Goal: Task Accomplishment & Management: Manage account settings

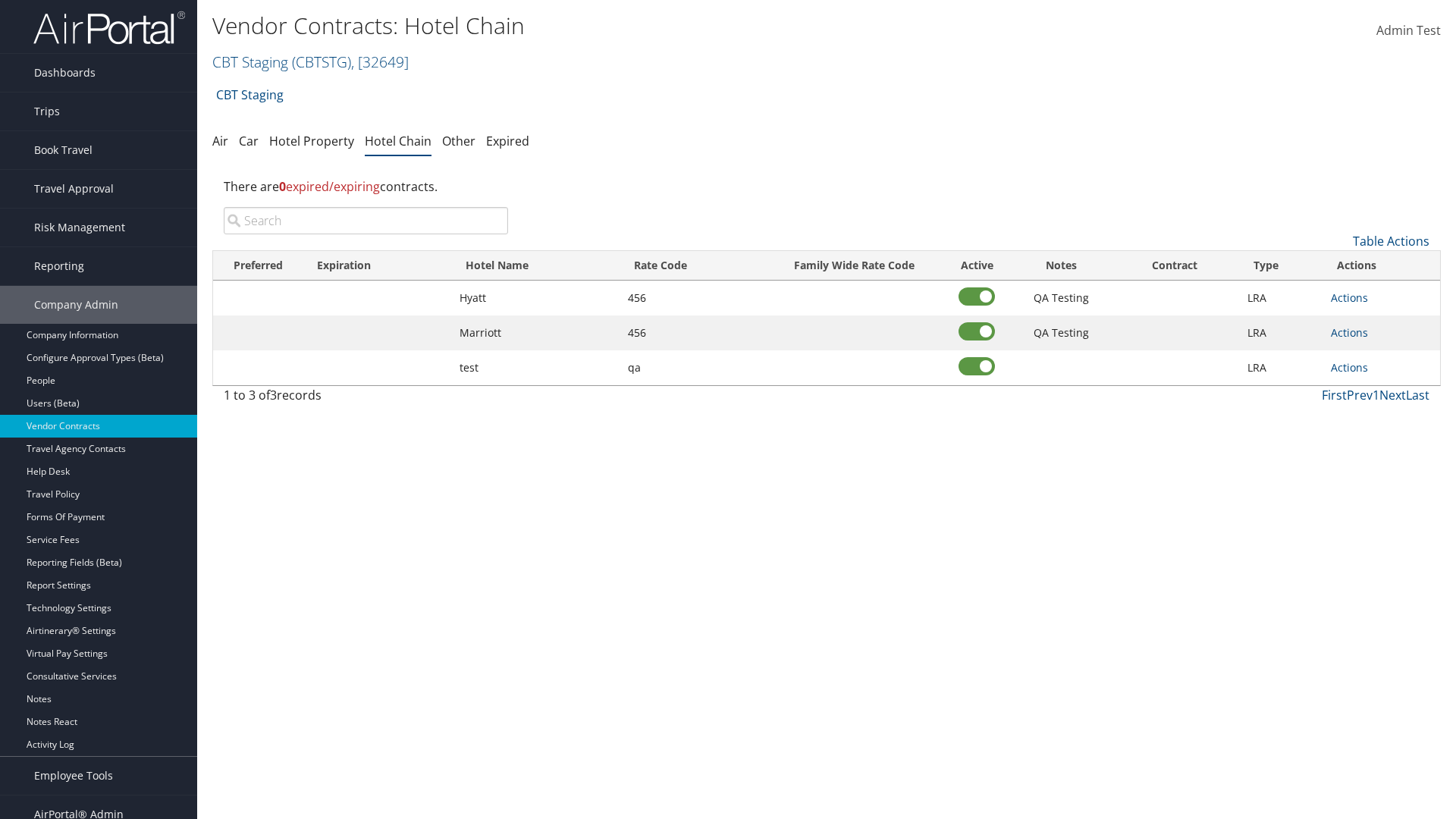
click at [366, 221] on input "search" at bounding box center [366, 221] width 284 height 27
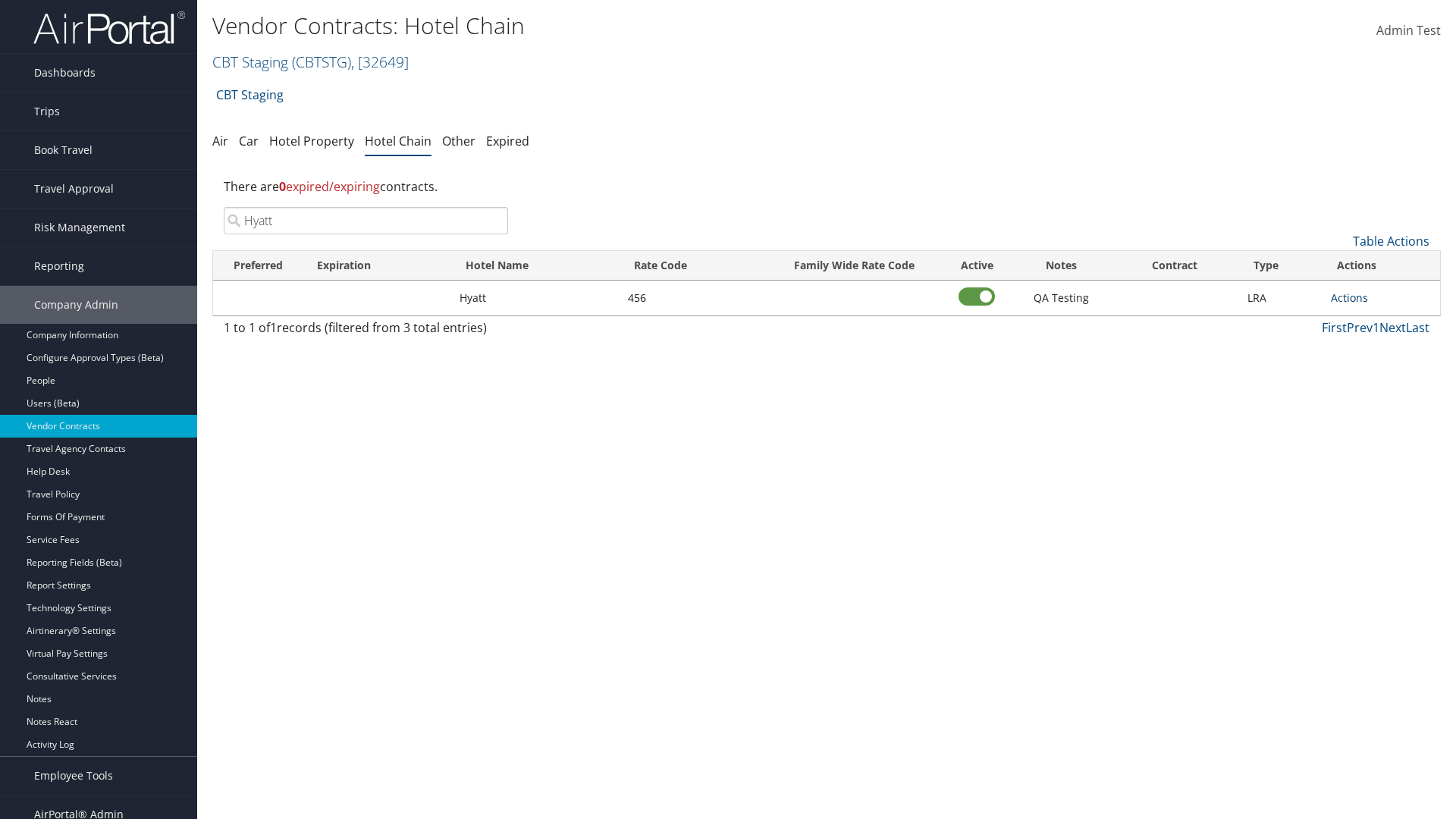
type input "Hyatt"
click at [1350, 297] on link "Actions" at bounding box center [1350, 297] width 37 height 14
click at [1366, 372] on link "Delete" at bounding box center [1366, 372] width 68 height 25
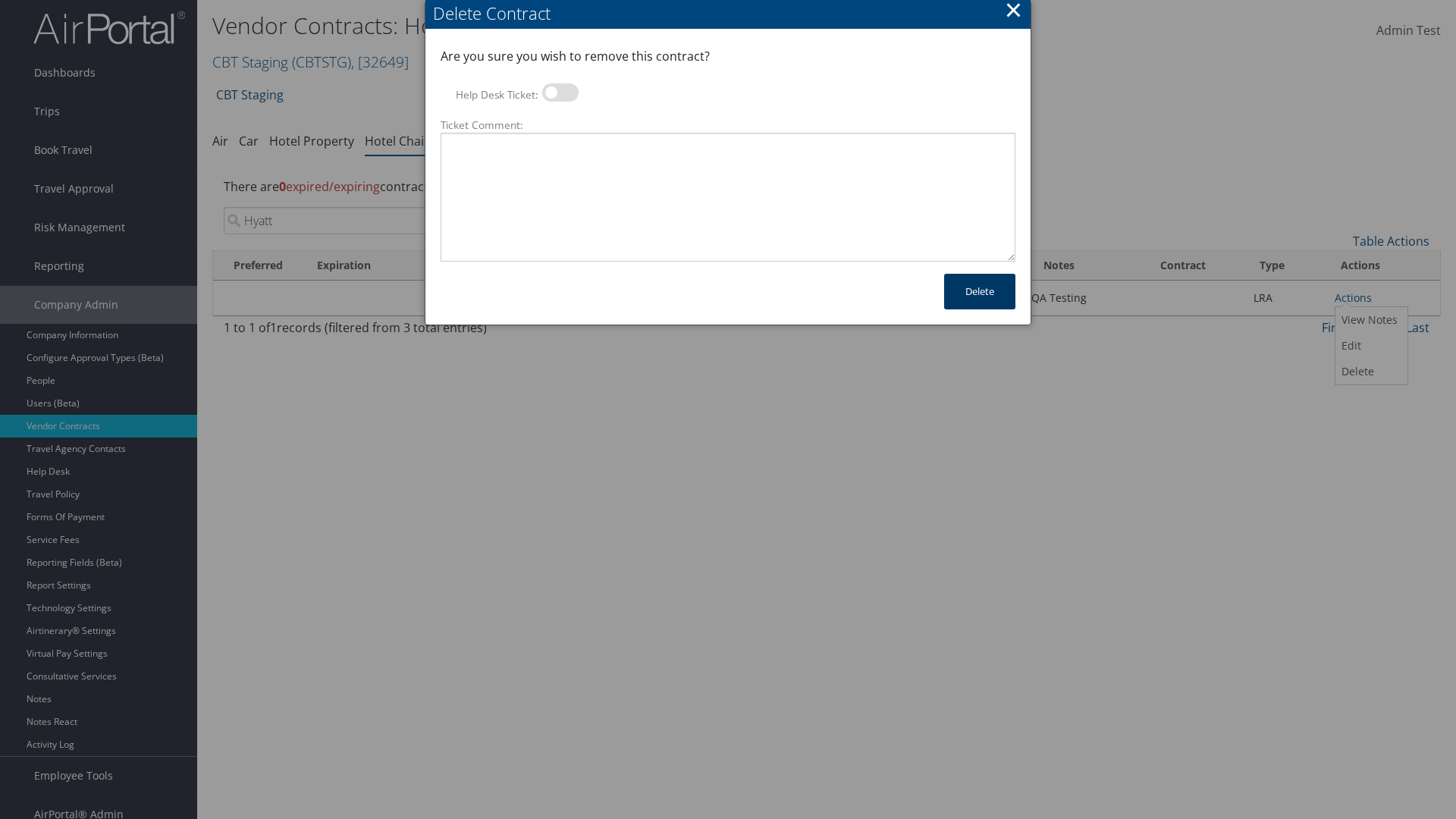
click at [980, 291] on button "Delete" at bounding box center [980, 292] width 71 height 36
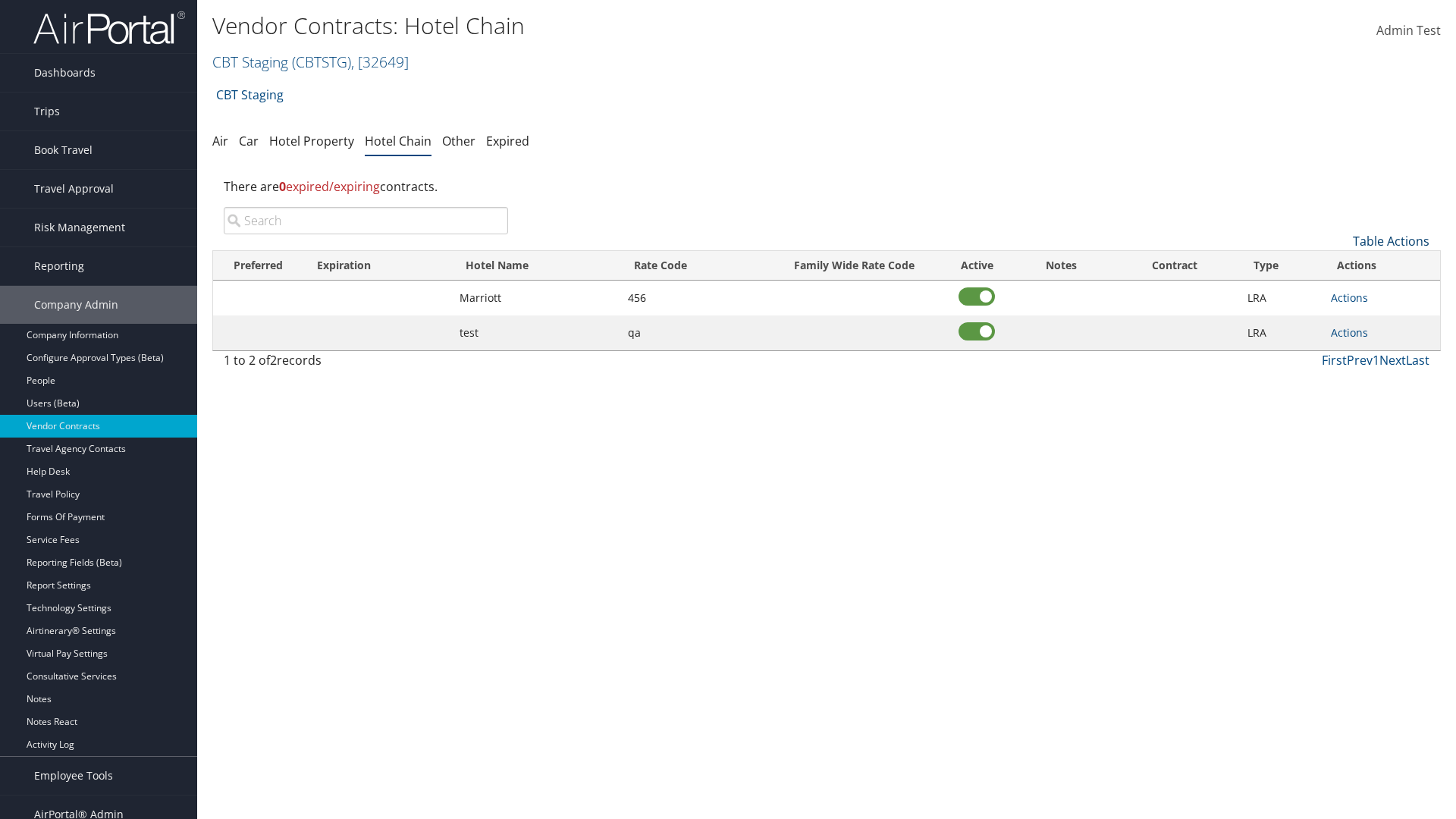
click at [1391, 241] on link "Table Actions" at bounding box center [1391, 241] width 76 height 17
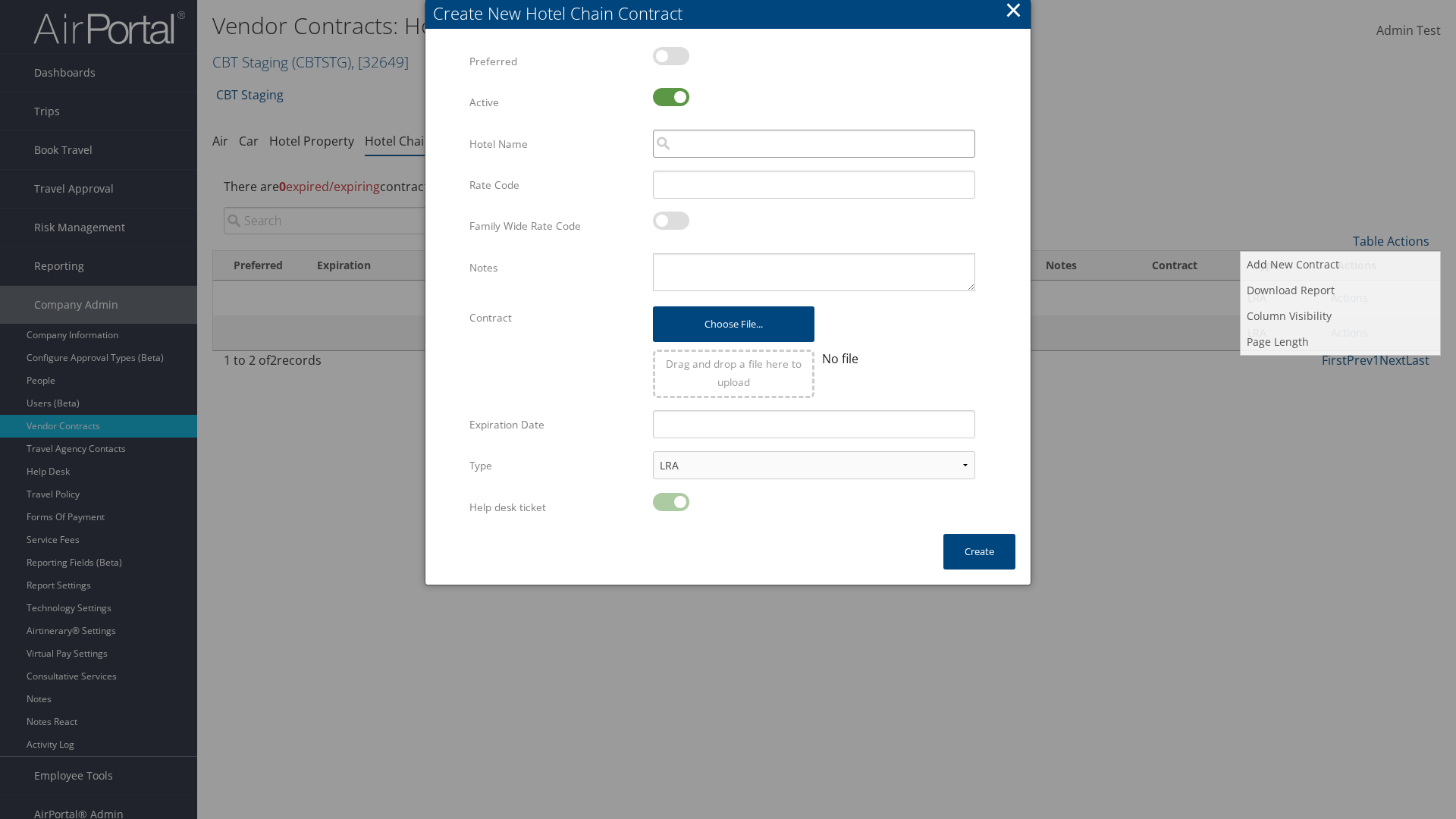
click at [814, 143] on input "search" at bounding box center [814, 143] width 323 height 28
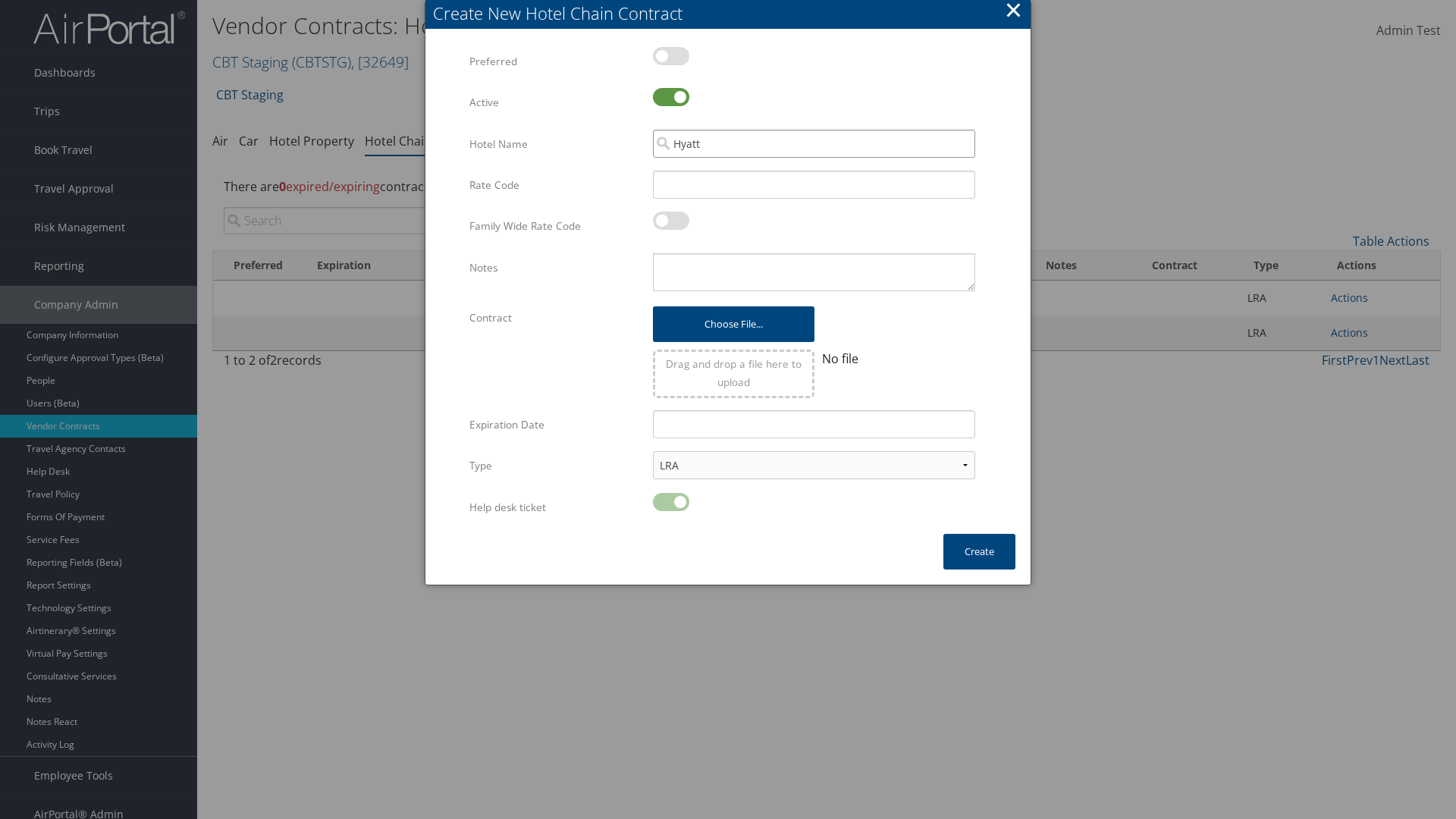
type input "Hyatt"
type input "456"
type textarea "QA Testing"
click at [979, 552] on button "Create" at bounding box center [979, 552] width 72 height 36
